Goal: Task Accomplishment & Management: Use online tool/utility

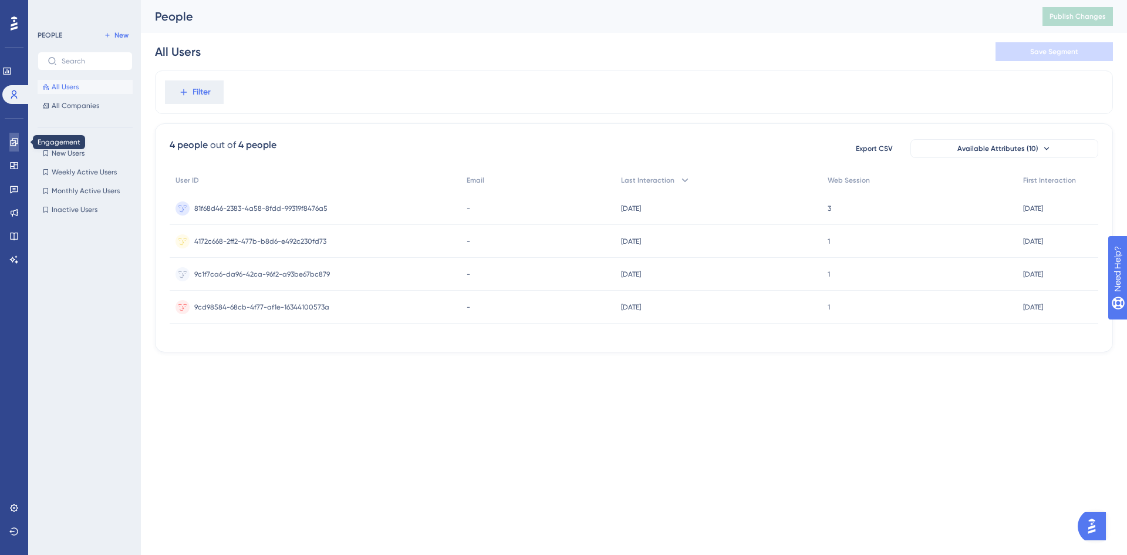
click at [9, 143] on link at bounding box center [13, 142] width 9 height 19
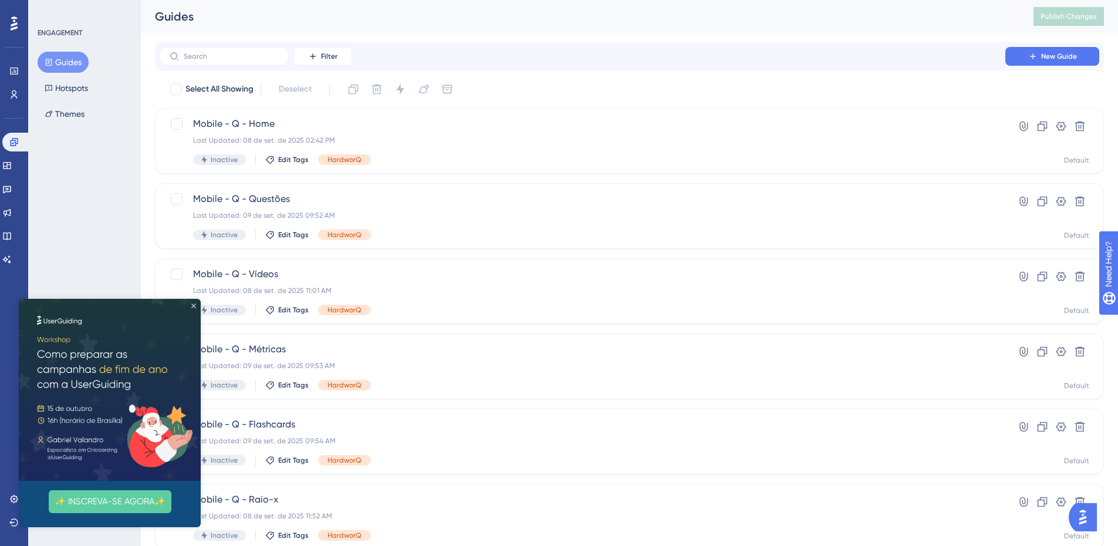
click at [192, 305] on icon "Close Preview" at bounding box center [193, 305] width 5 height 5
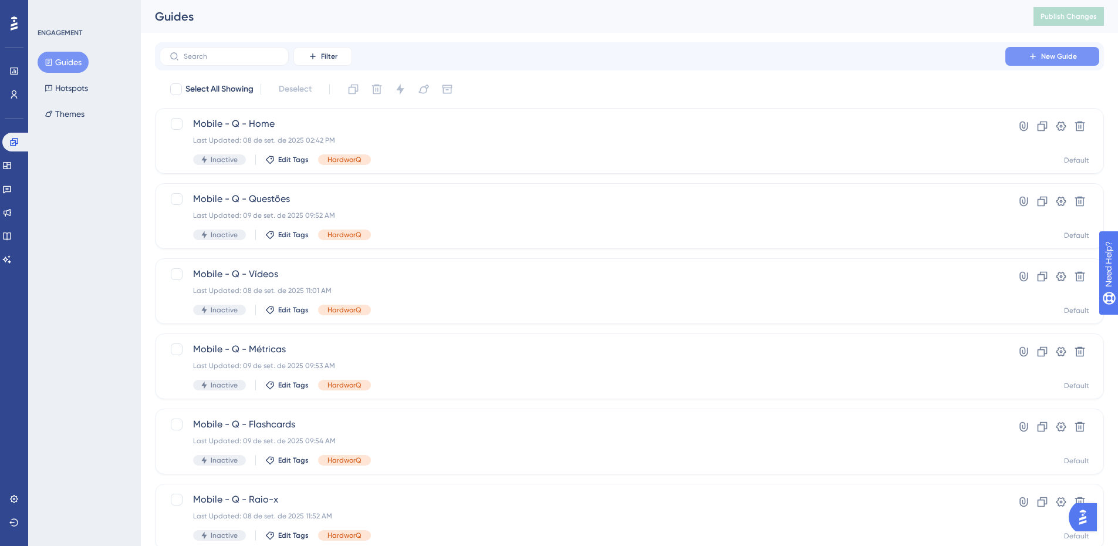
click at [1060, 58] on span "New Guide" at bounding box center [1059, 56] width 36 height 9
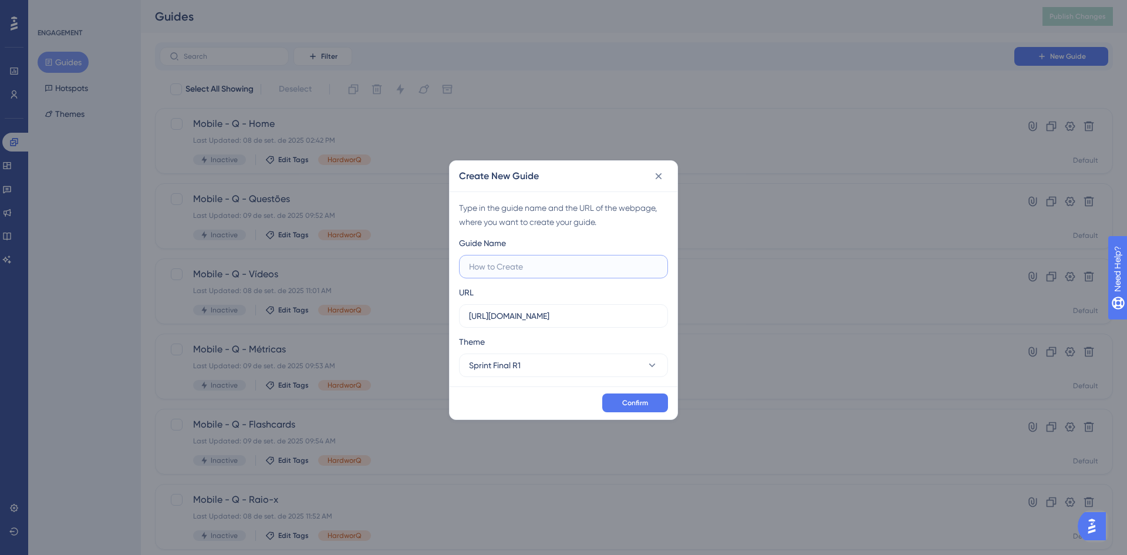
click at [563, 270] on input "text" at bounding box center [563, 266] width 189 height 13
type input "LDL Enare Enamed"
click at [521, 318] on input "[URL][DOMAIN_NAME]" at bounding box center [563, 315] width 189 height 13
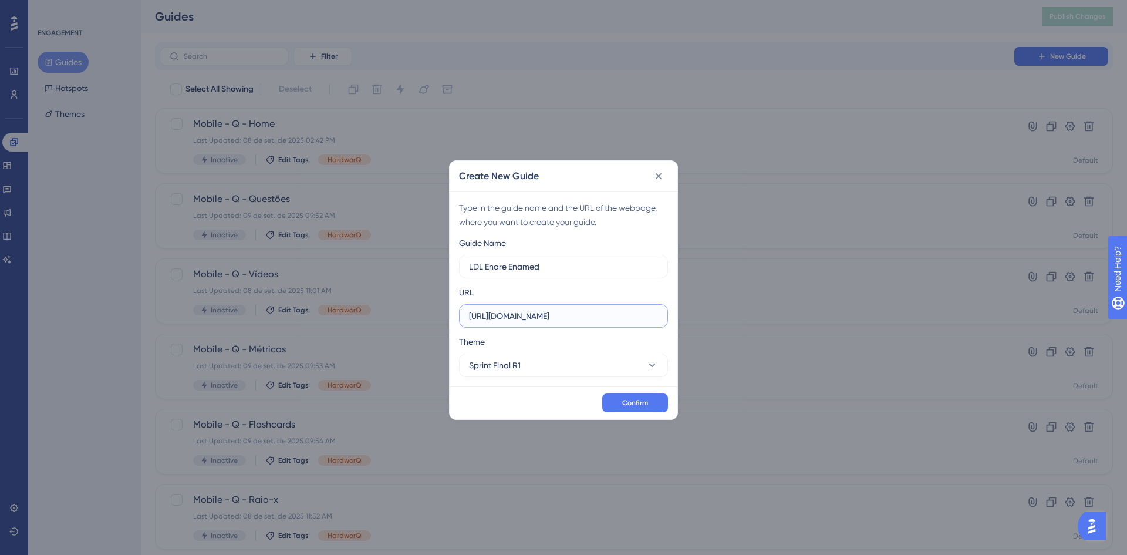
paste input "[DOMAIN_NAME][URL]"
type input "[URL][DOMAIN_NAME]"
click at [623, 373] on button "Sprint Final R1" at bounding box center [563, 364] width 209 height 23
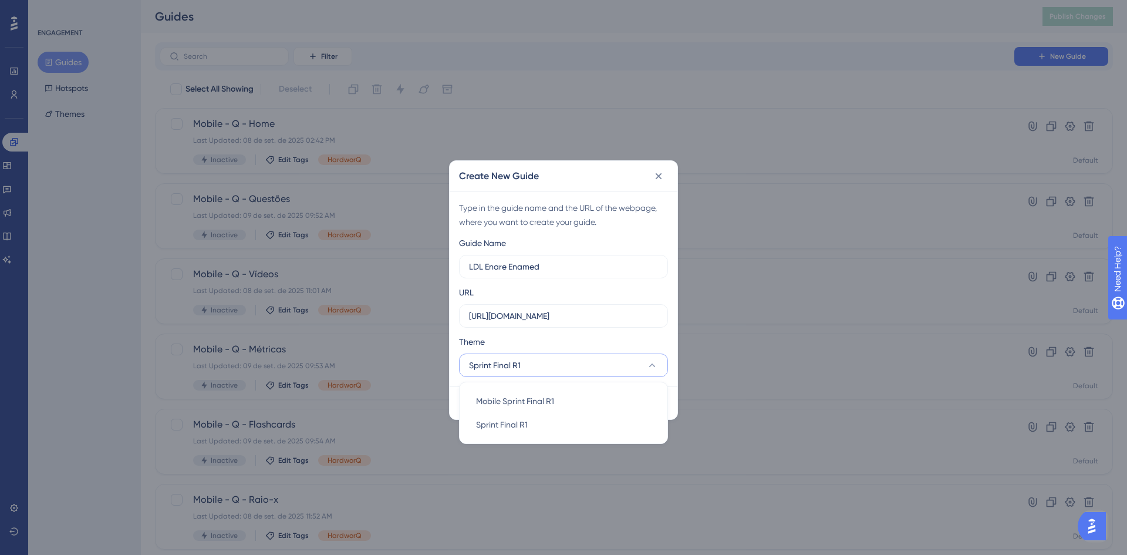
click at [645, 341] on div "Theme" at bounding box center [563, 343] width 209 height 19
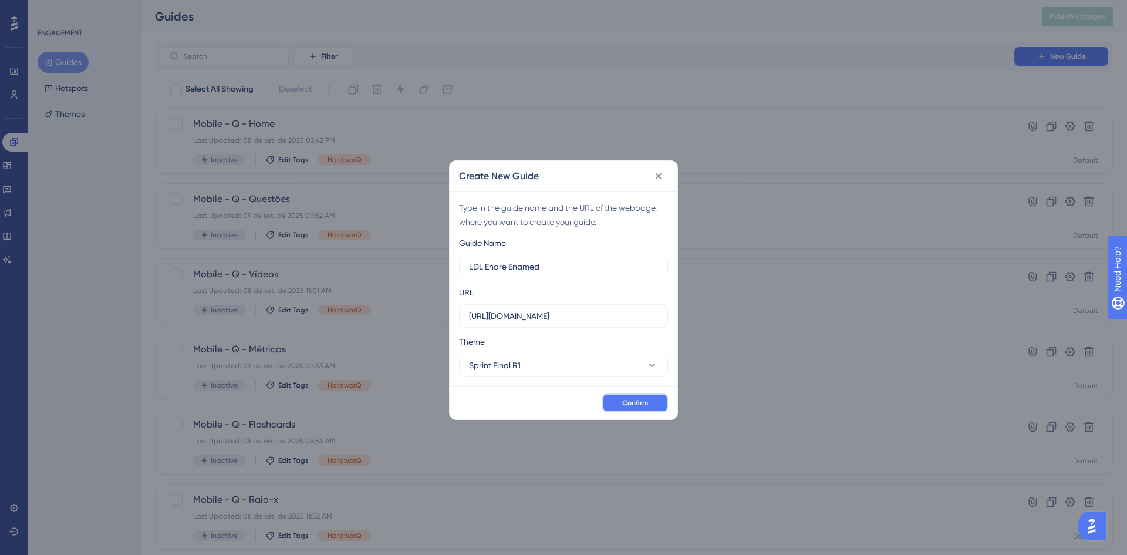
click at [647, 401] on span "Confirm" at bounding box center [635, 402] width 26 height 9
